Goal: Task Accomplishment & Management: Use online tool/utility

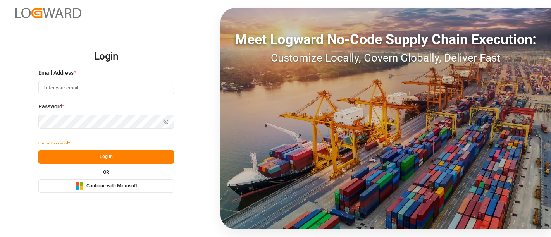
click at [101, 90] on input at bounding box center [106, 88] width 136 height 14
type input "shashidhar.mm@logward.com"
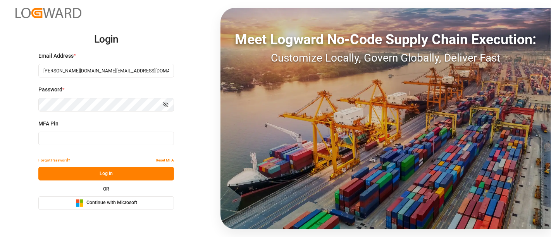
click at [65, 139] on input at bounding box center [106, 139] width 136 height 14
click at [114, 204] on span "Continue with Microsoft" at bounding box center [111, 203] width 51 height 7
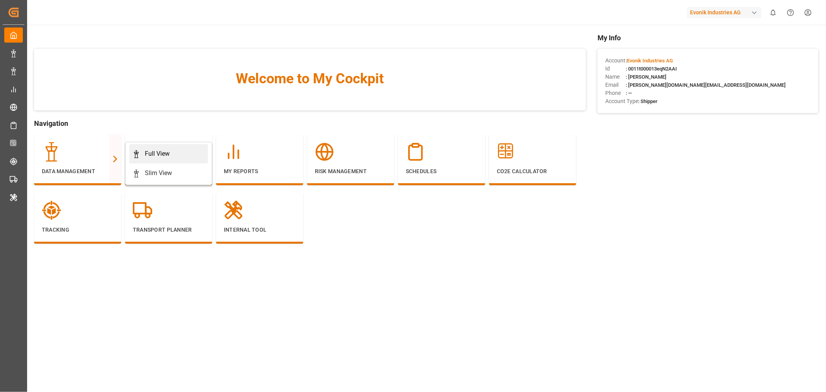
click at [144, 153] on div "Full View" at bounding box center [169, 153] width 72 height 9
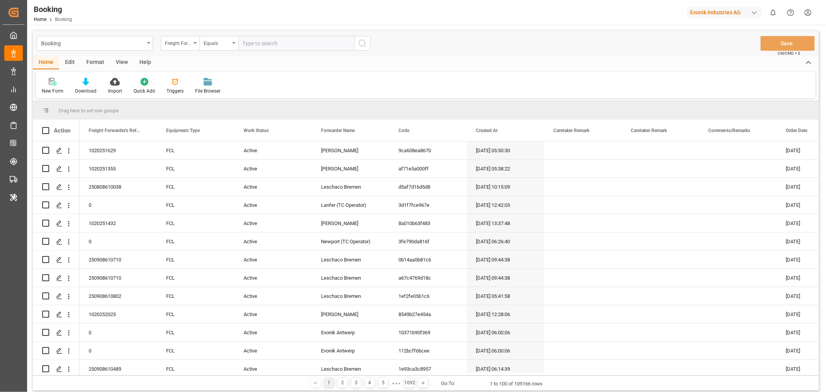
click at [96, 63] on div "Format" at bounding box center [95, 62] width 29 height 13
click at [51, 93] on div "Filter Rows" at bounding box center [53, 91] width 23 height 7
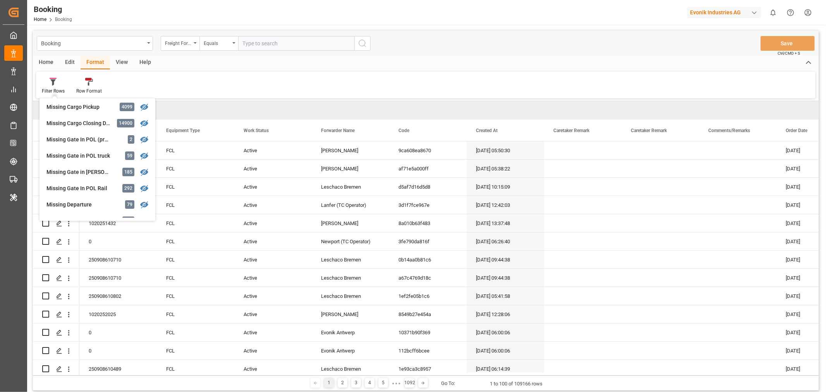
scroll to position [86, 0]
click at [551, 12] on div "button" at bounding box center [755, 13] width 8 height 8
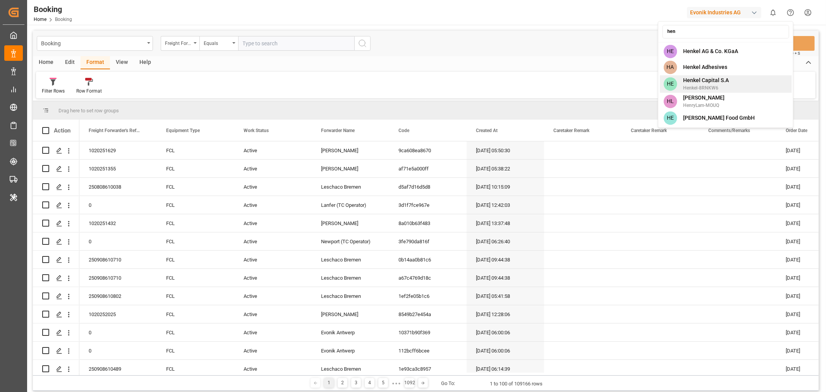
type input "hen"
click at [551, 83] on span "Henkel Capital S.A" at bounding box center [706, 80] width 46 height 8
